Goal: Check status: Check status

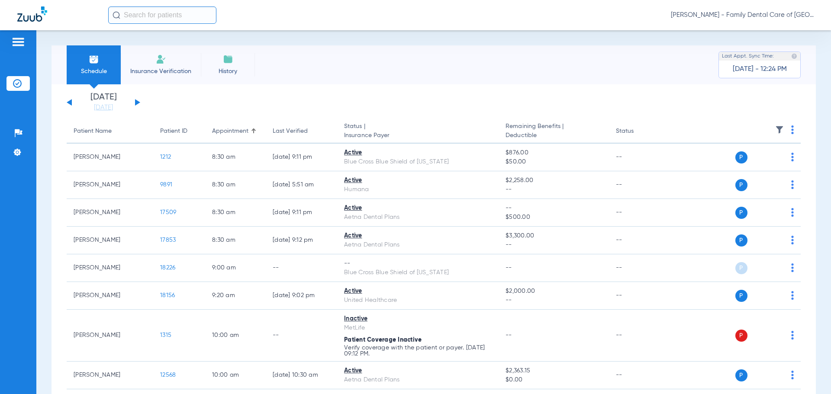
click at [138, 100] on div "[DATE] [DATE] [DATE] [DATE] [DATE] [DATE] [DATE] [DATE] [DATE] [DATE] [DATE] [D…" at bounding box center [104, 102] width 74 height 19
click at [135, 101] on div "[DATE] [DATE] [DATE] [DATE] [DATE] [DATE] [DATE] [DATE] [DATE] [DATE] [DATE] [D…" at bounding box center [104, 102] width 74 height 19
click at [137, 101] on button at bounding box center [137, 102] width 5 height 6
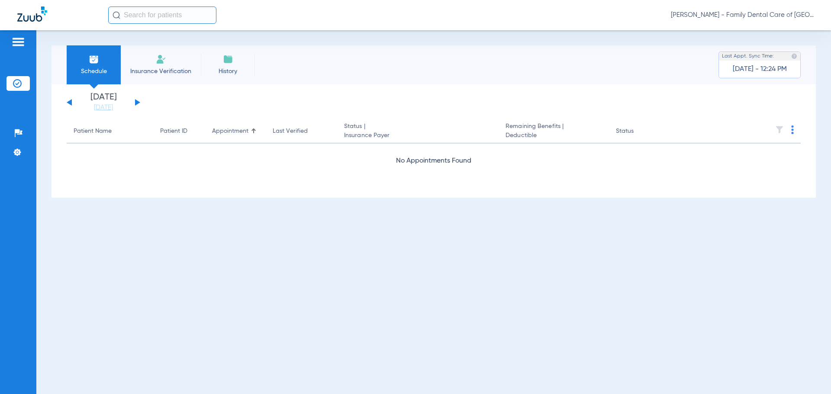
click at [137, 101] on button at bounding box center [137, 102] width 5 height 6
